Goal: Task Accomplishment & Management: Complete application form

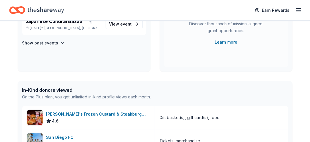
scroll to position [90, 0]
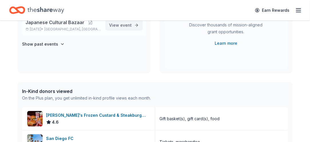
click at [109, 29] on span "View event" at bounding box center [120, 25] width 23 height 7
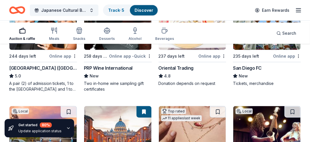
scroll to position [418, 0]
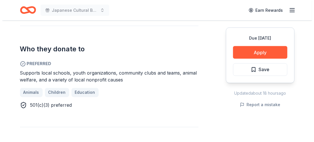
scroll to position [306, 0]
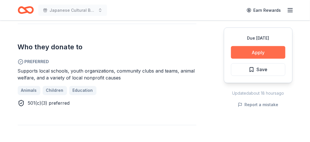
click at [248, 59] on button "Apply" at bounding box center [258, 52] width 54 height 13
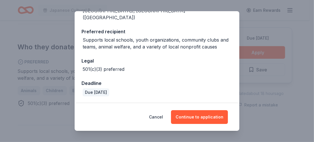
scroll to position [125, 0]
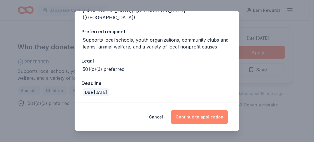
click at [214, 110] on button "Continue to application" at bounding box center [199, 117] width 57 height 14
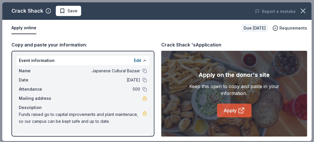
click at [228, 117] on link "Apply" at bounding box center [234, 110] width 35 height 14
